Goal: Task Accomplishment & Management: Complete application form

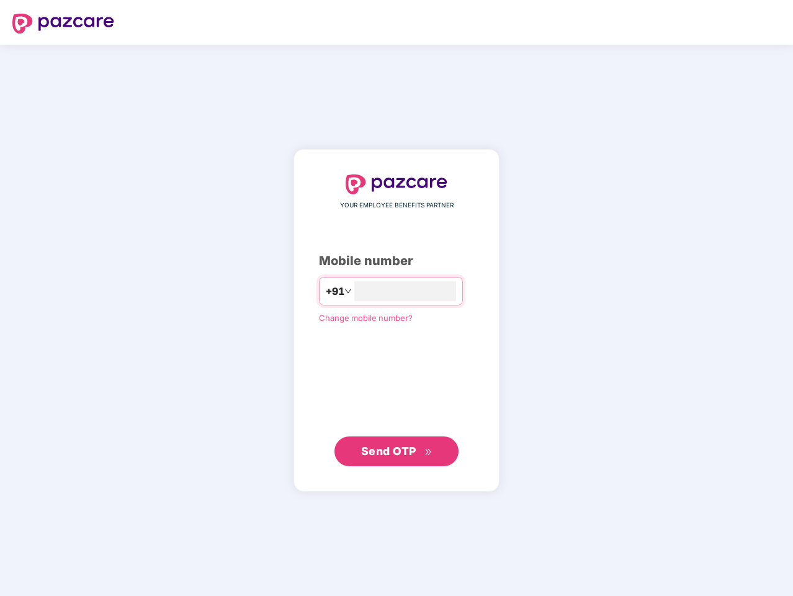
click at [397, 298] on input "number" at bounding box center [405, 291] width 102 height 20
click at [63, 24] on img at bounding box center [63, 24] width 102 height 20
click at [326, 291] on span "+91" at bounding box center [335, 292] width 19 height 16
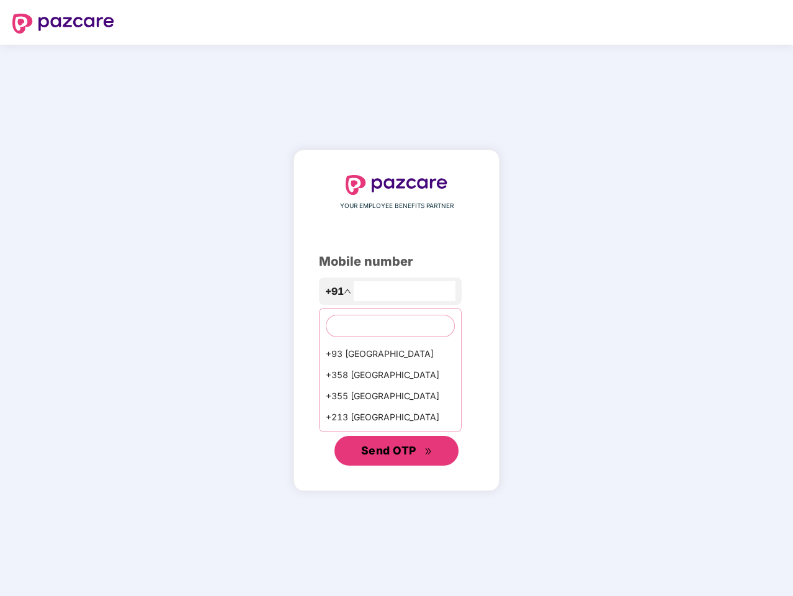
click at [397, 451] on span "Send OTP" at bounding box center [388, 450] width 55 height 13
